Goal: Find specific page/section: Find specific page/section

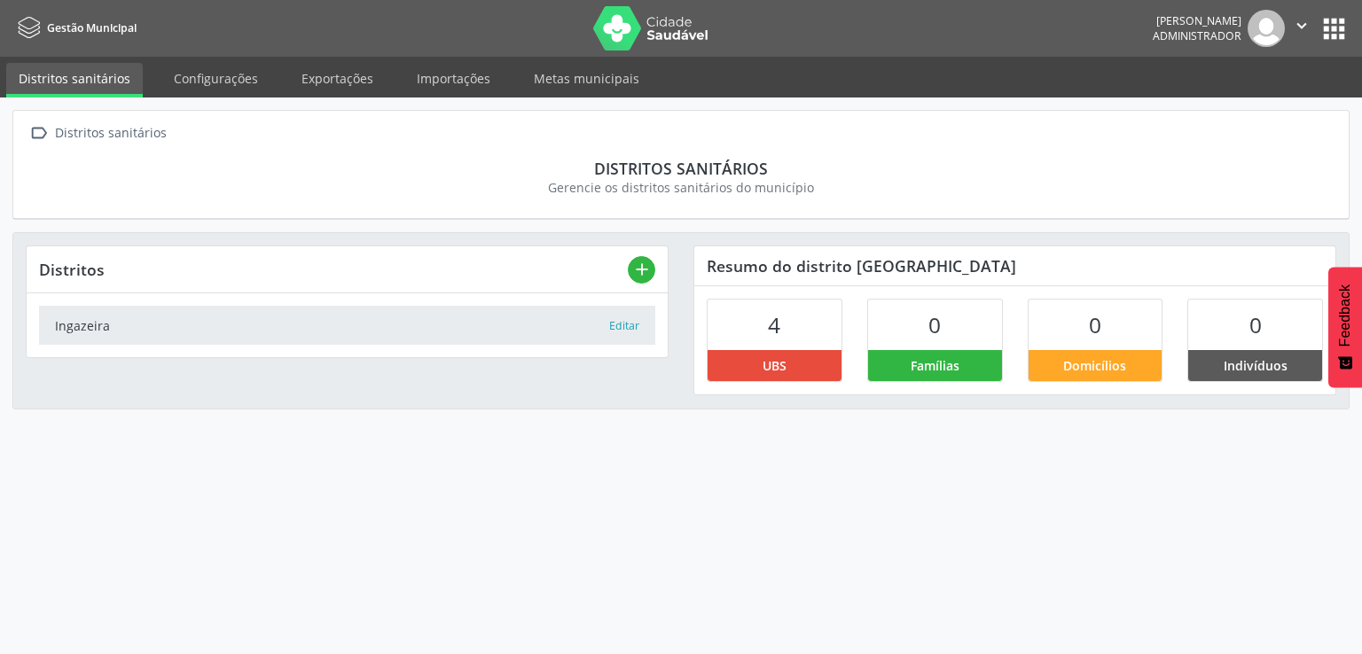
click at [323, 59] on ul "Distritos sanitários Configurações Exportações Importações Metas municipais" at bounding box center [681, 77] width 1362 height 41
click at [323, 68] on link "Exportações" at bounding box center [337, 78] width 97 height 31
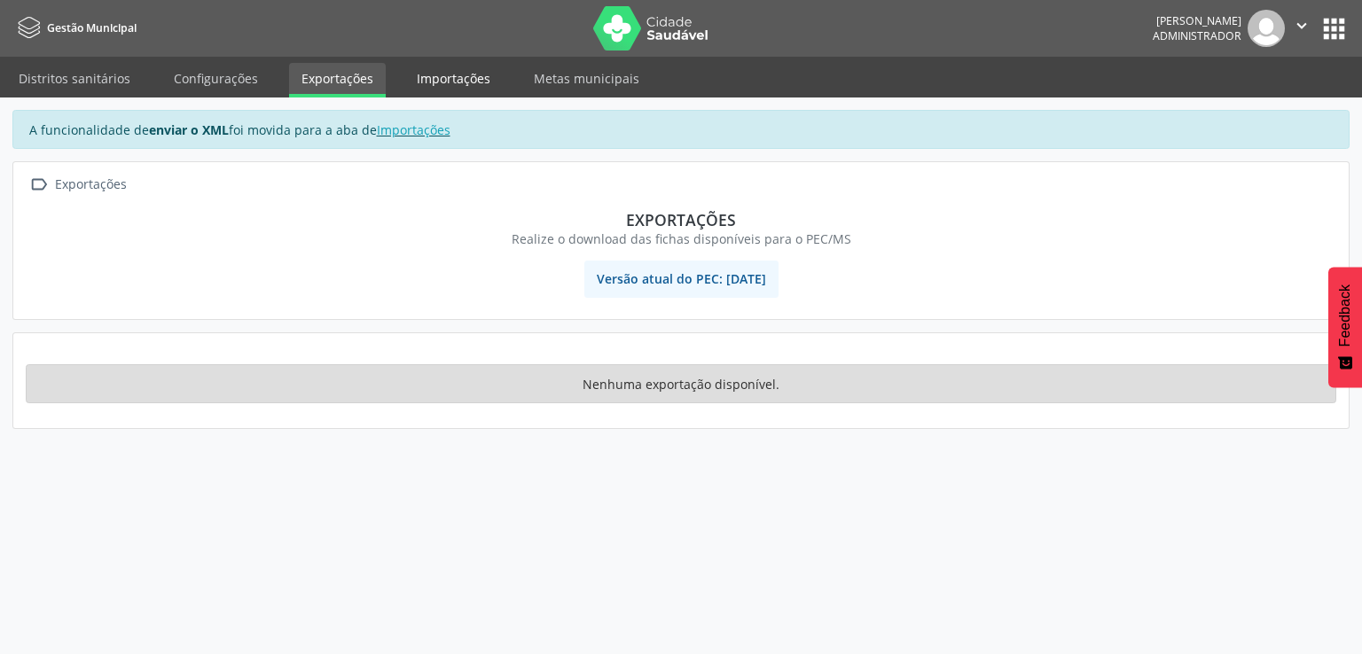
click at [424, 82] on link "Importações" at bounding box center [453, 78] width 98 height 31
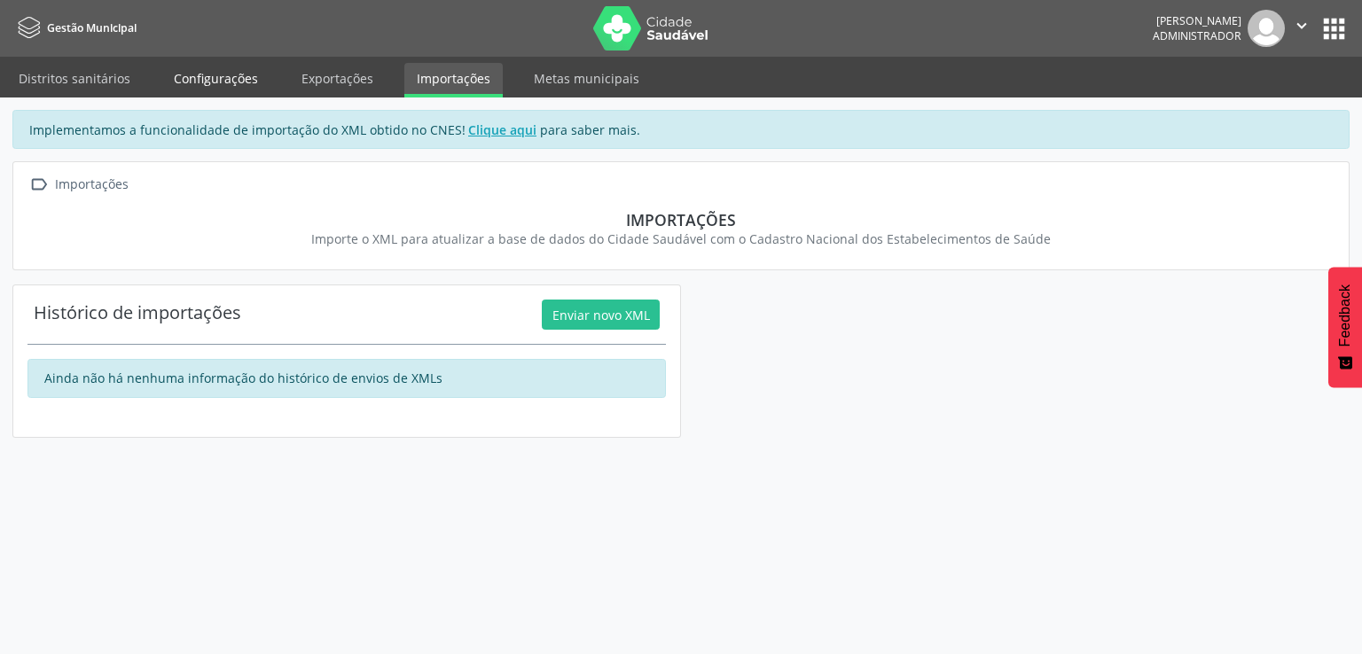
click at [238, 82] on link "Configurações" at bounding box center [215, 78] width 109 height 31
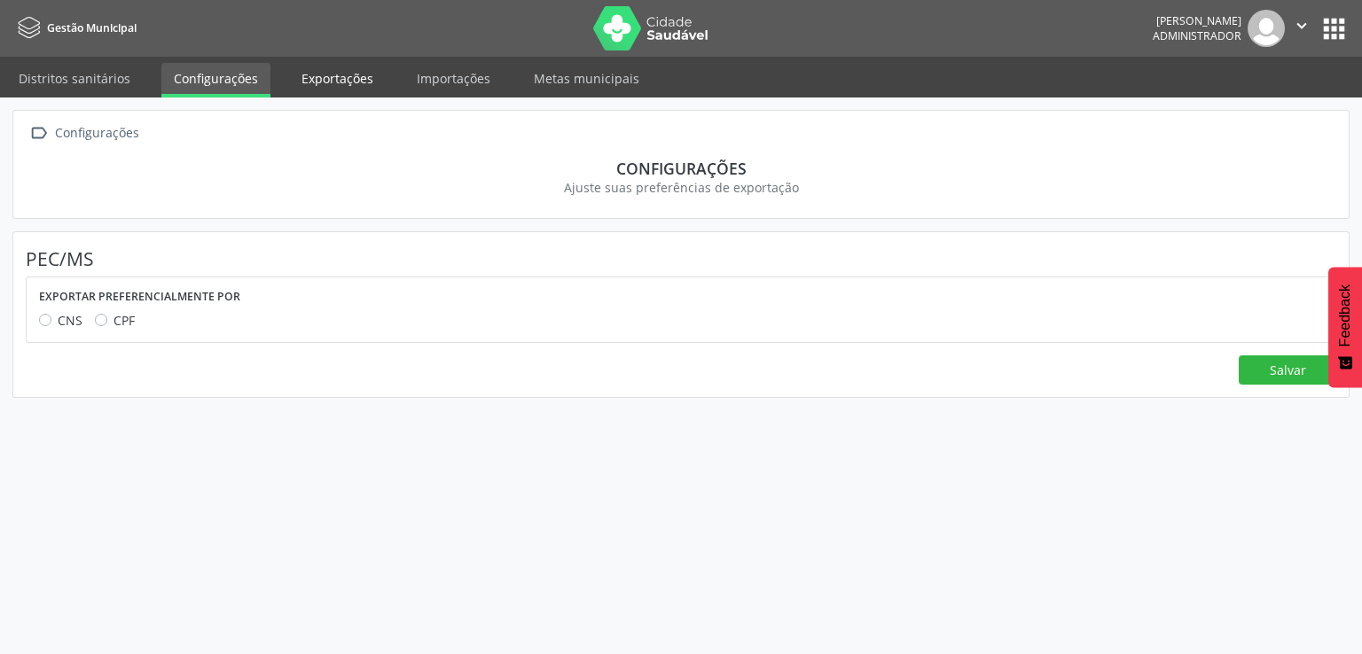
click at [289, 81] on link "Exportações" at bounding box center [337, 78] width 97 height 31
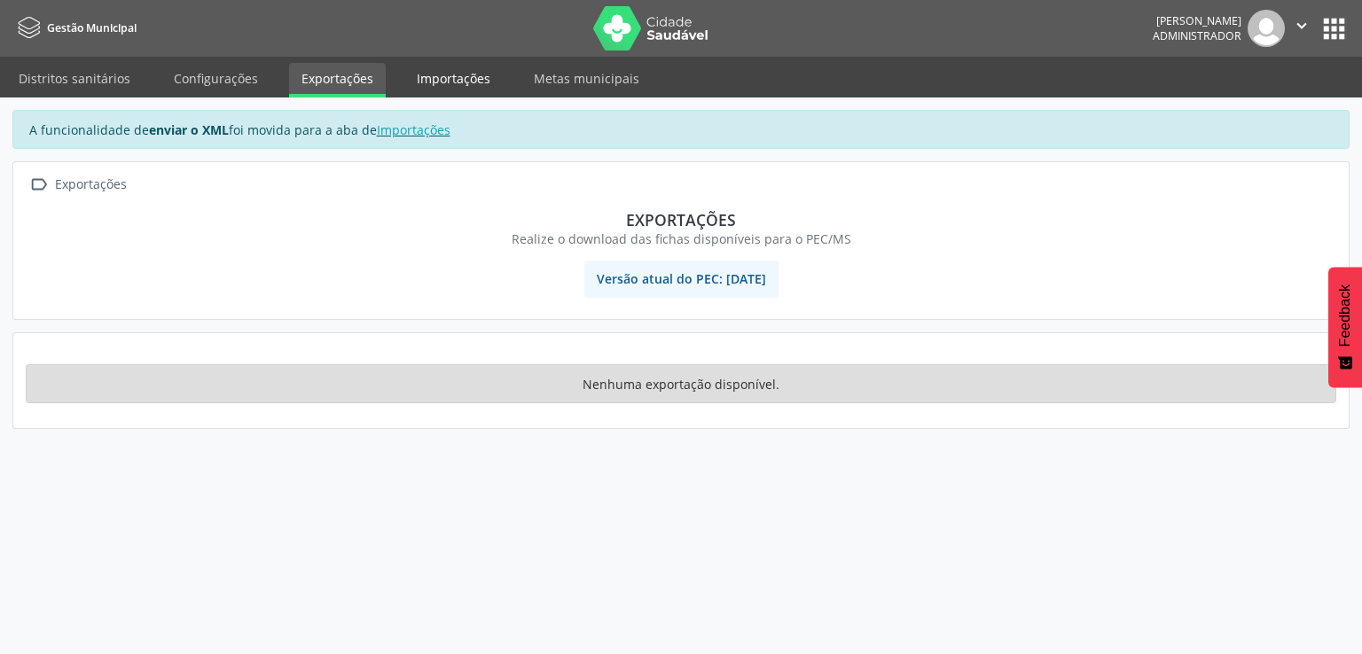
click at [432, 79] on link "Importações" at bounding box center [453, 78] width 98 height 31
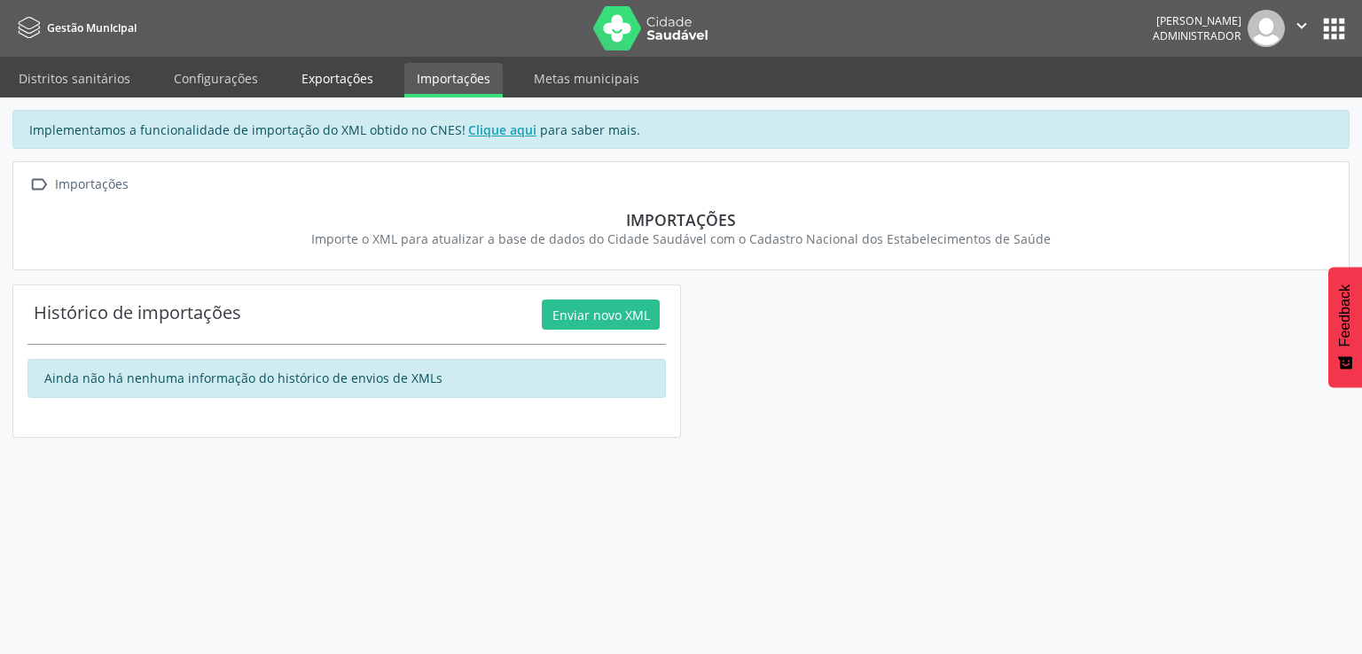
click at [356, 83] on link "Exportações" at bounding box center [337, 78] width 97 height 31
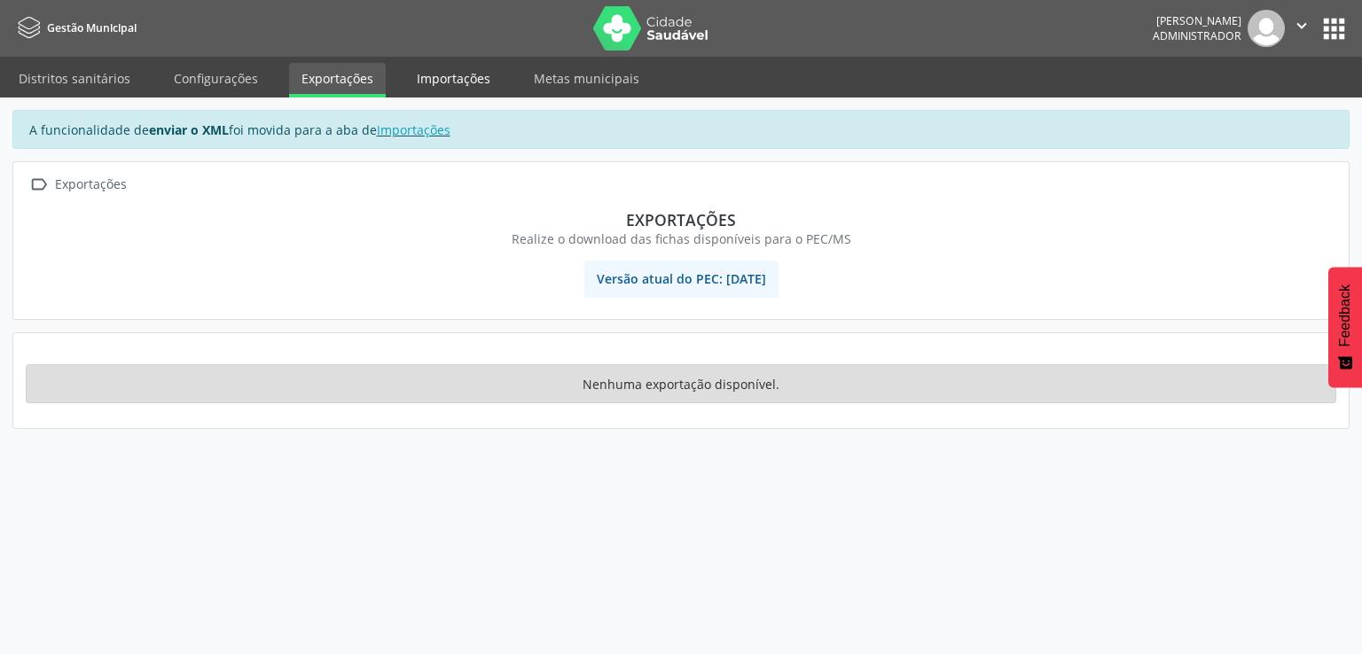
click at [442, 81] on link "Importações" at bounding box center [453, 78] width 98 height 31
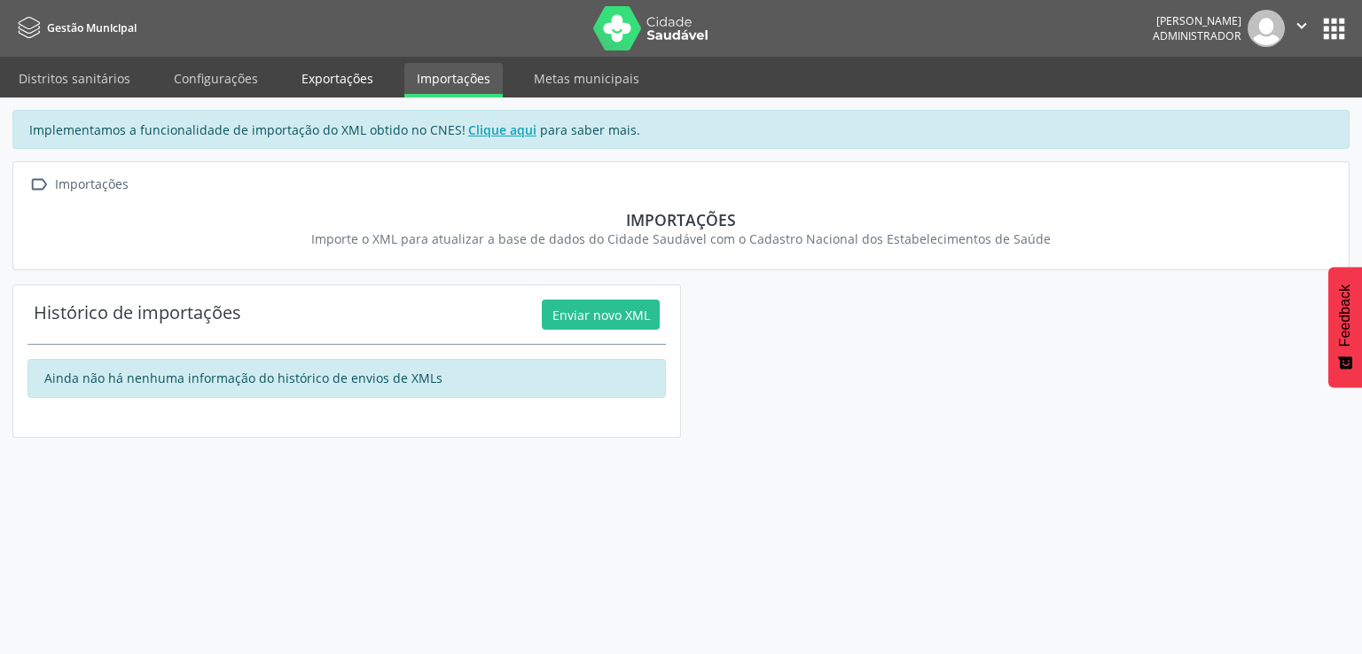
click at [337, 82] on link "Exportações" at bounding box center [337, 78] width 97 height 31
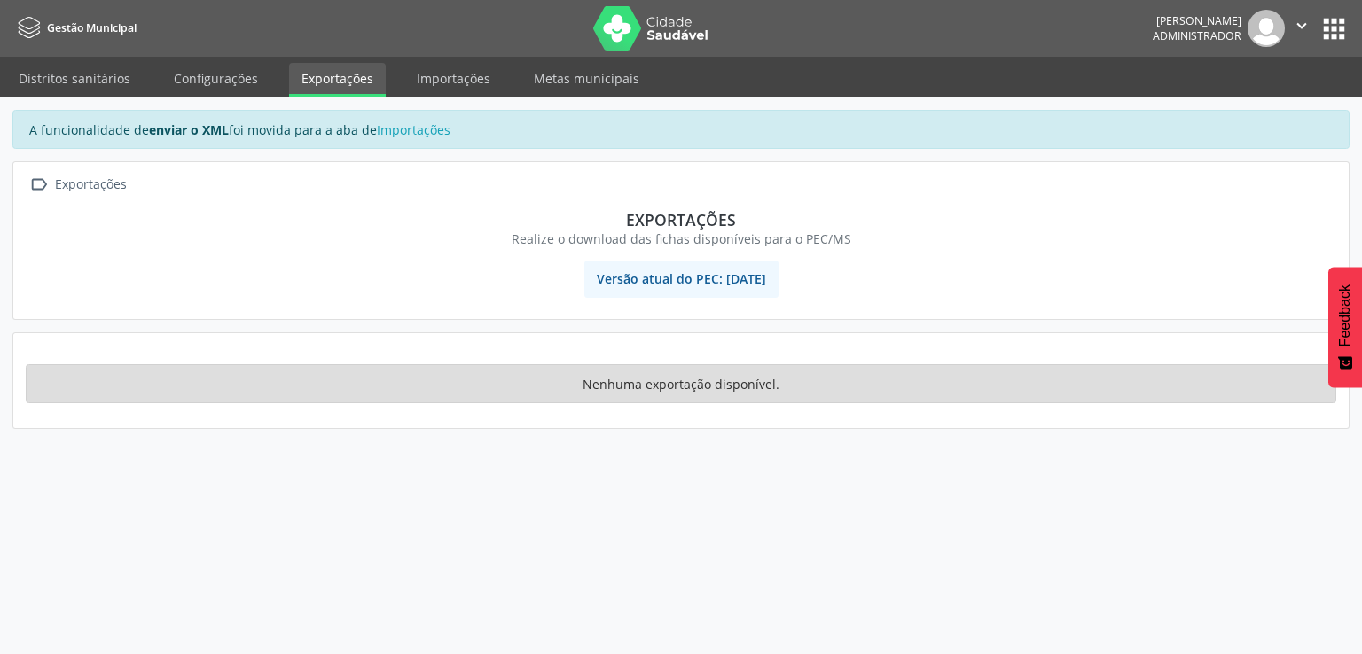
click at [1335, 30] on button "apps" at bounding box center [1333, 28] width 31 height 31
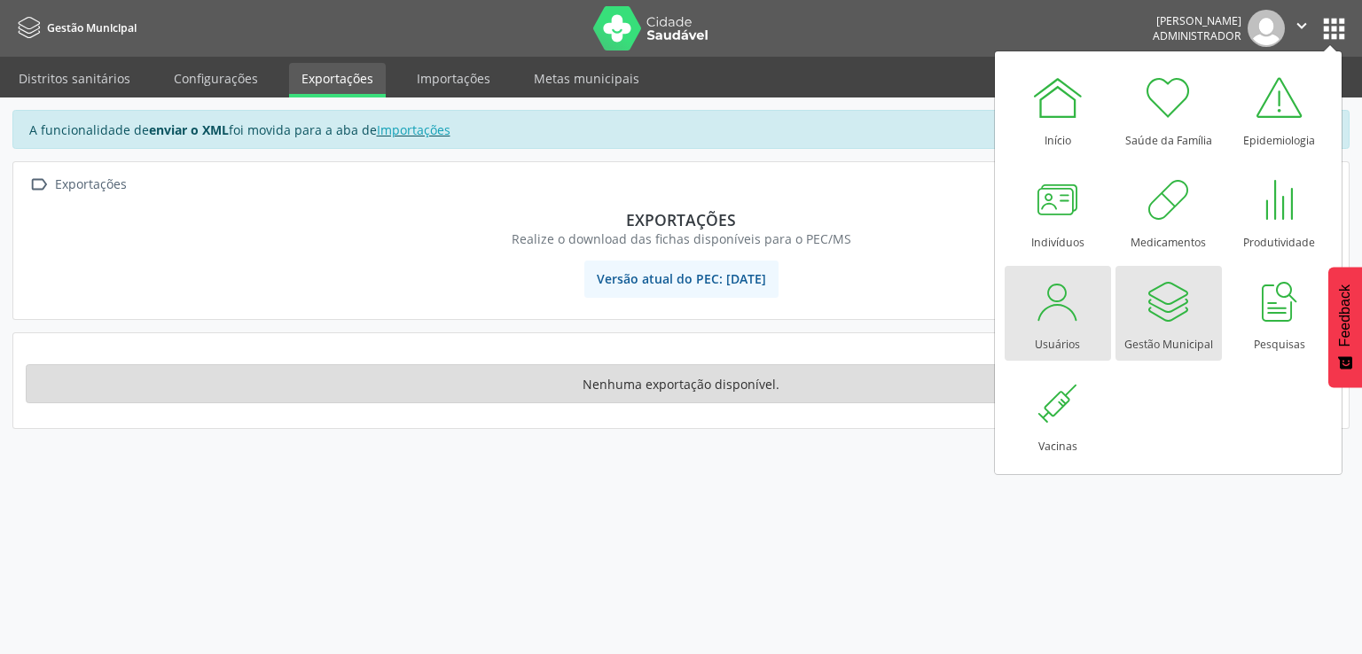
click at [1051, 325] on div at bounding box center [1057, 301] width 53 height 53
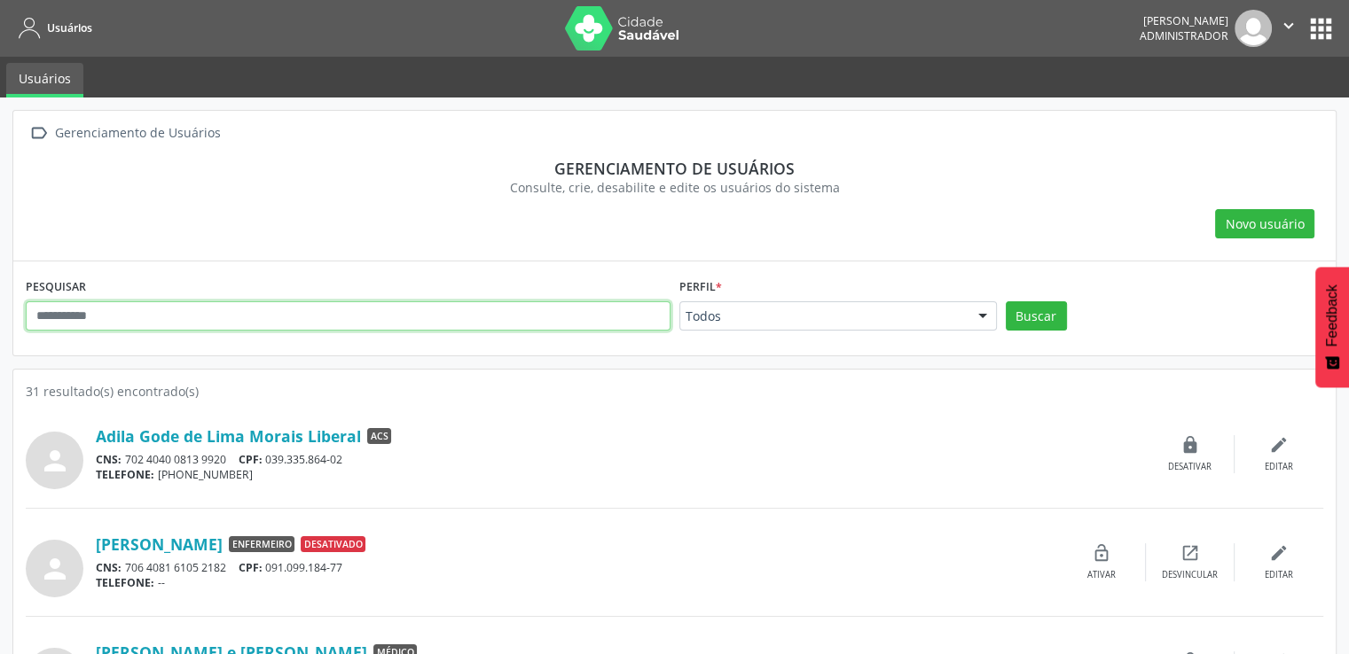
click at [292, 313] on input "text" at bounding box center [348, 316] width 645 height 30
type input "**********"
click at [1005, 301] on button "Buscar" at bounding box center [1035, 316] width 61 height 30
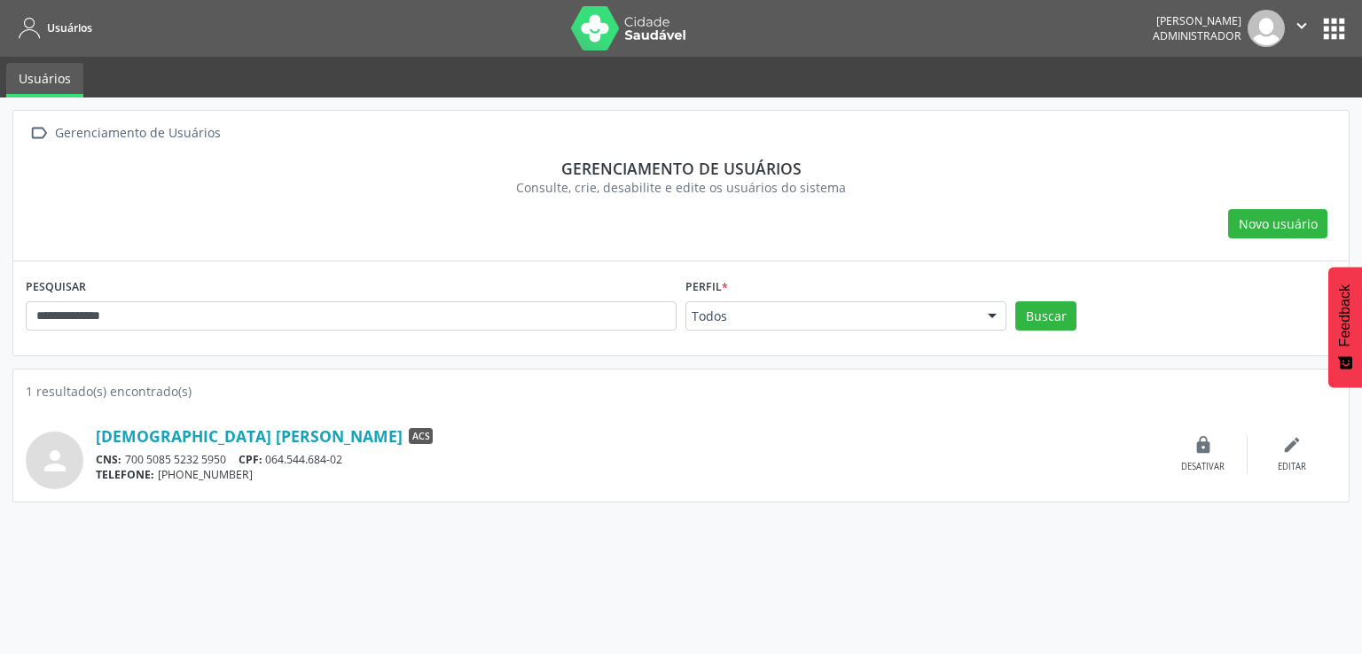
click at [314, 471] on div "TELEFONE: [PHONE_NUMBER]" at bounding box center [627, 474] width 1063 height 15
click at [318, 426] on link "[DEMOGRAPHIC_DATA] [PERSON_NAME]" at bounding box center [249, 436] width 307 height 20
